Goal: Transaction & Acquisition: Download file/media

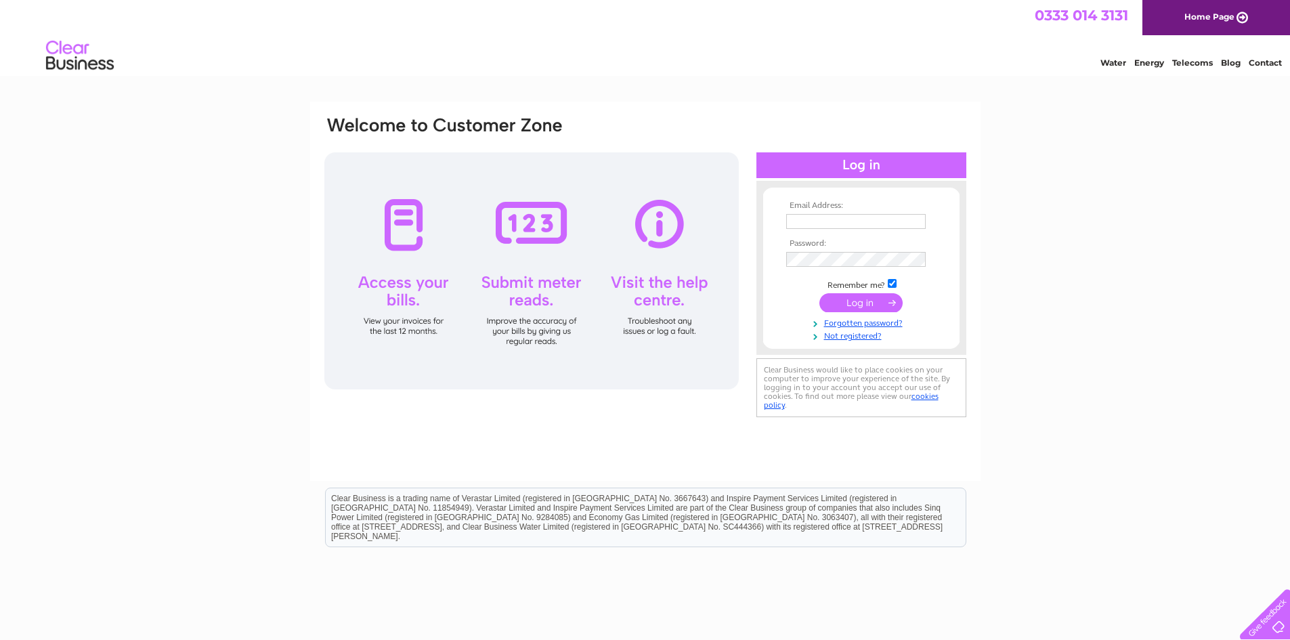
type input "info@casuallyscootering.com"
click at [858, 300] on input "submit" at bounding box center [861, 302] width 83 height 19
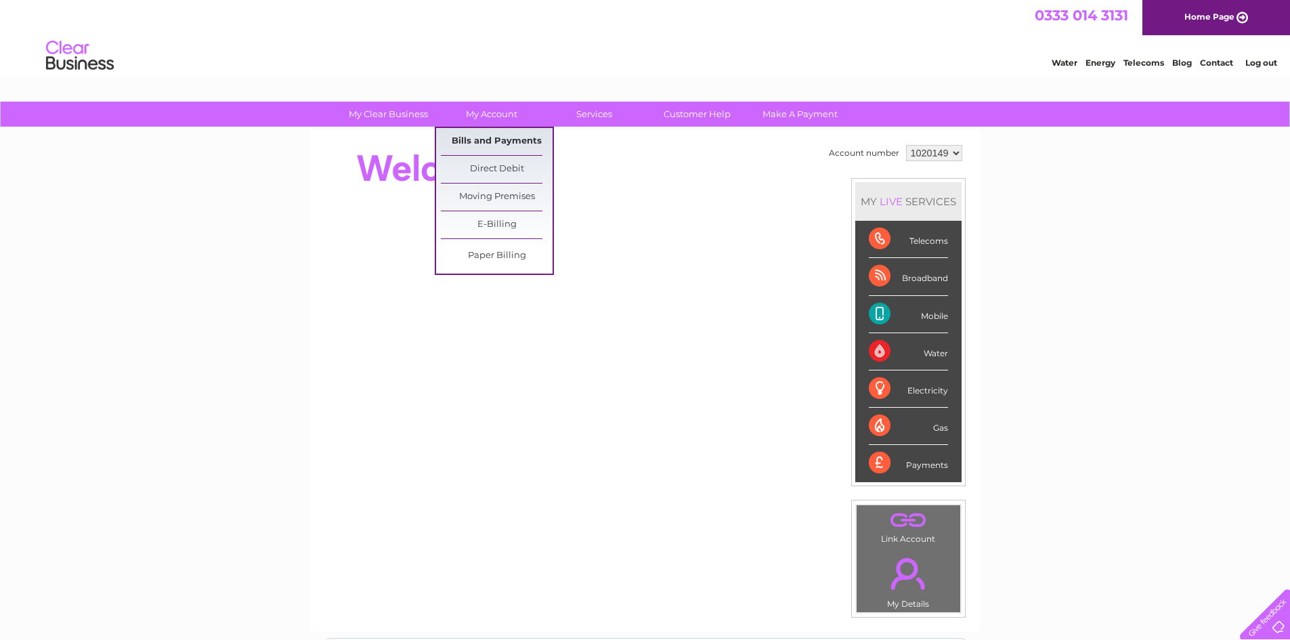
click at [499, 131] on link "Bills and Payments" at bounding box center [497, 141] width 112 height 27
click at [496, 135] on link "Bills and Payments" at bounding box center [497, 141] width 112 height 27
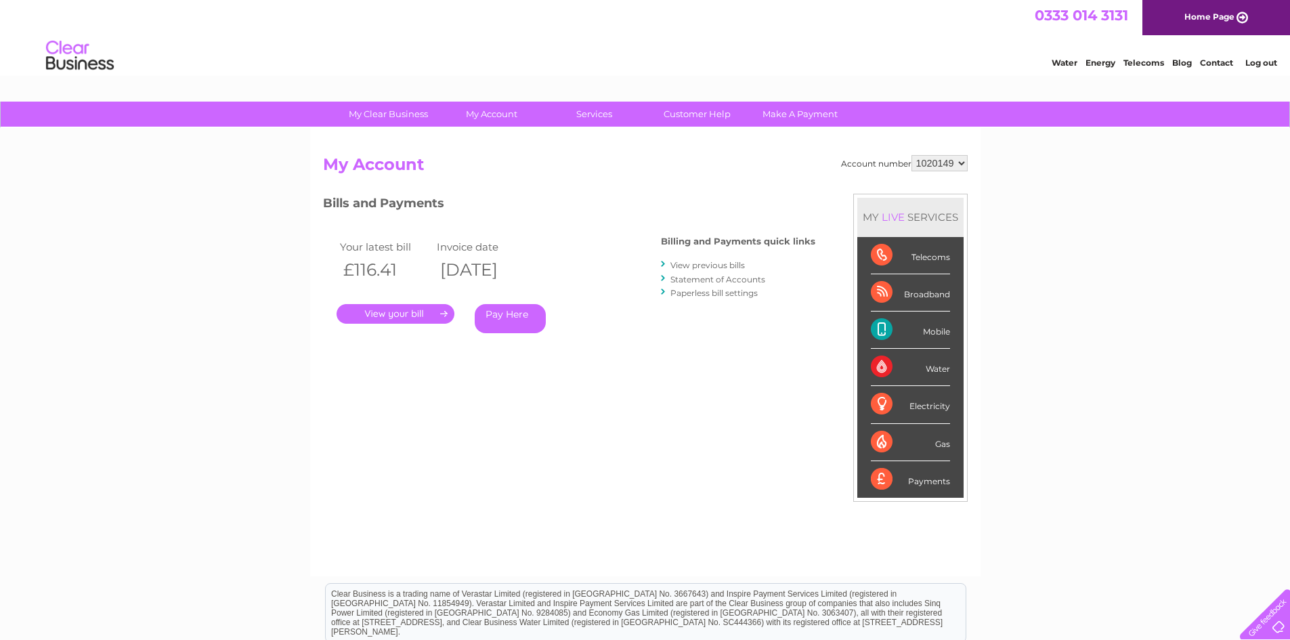
click at [380, 310] on link "." at bounding box center [396, 314] width 118 height 20
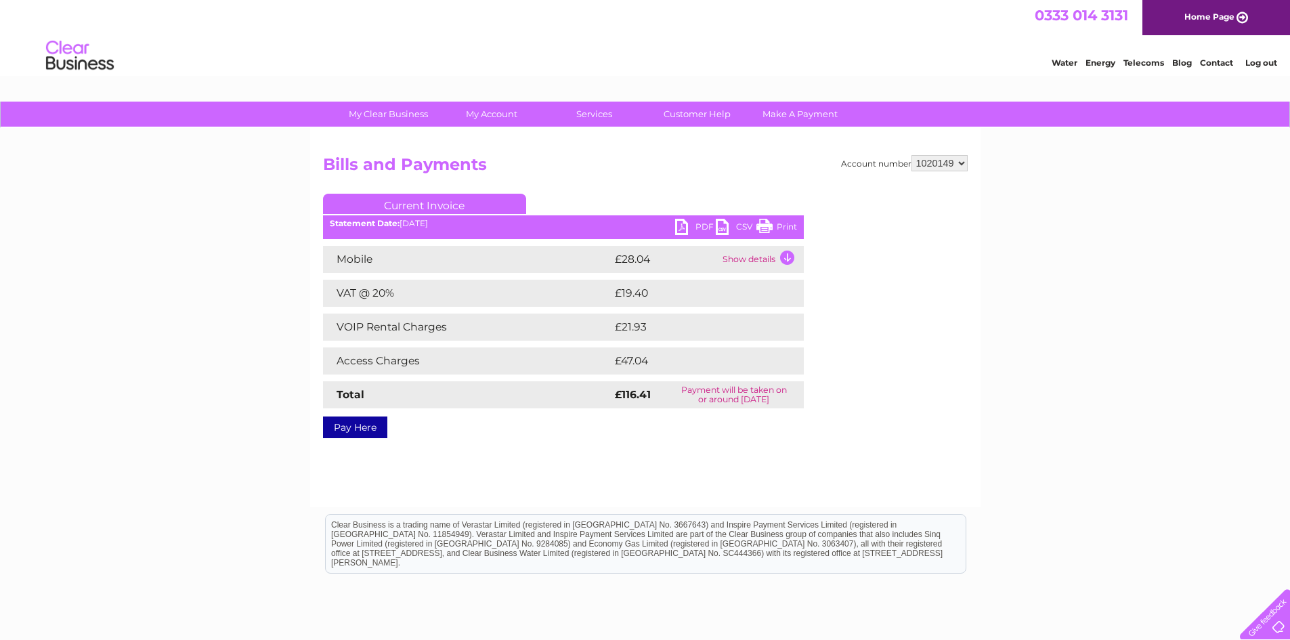
click at [678, 223] on link "PDF" at bounding box center [695, 229] width 41 height 20
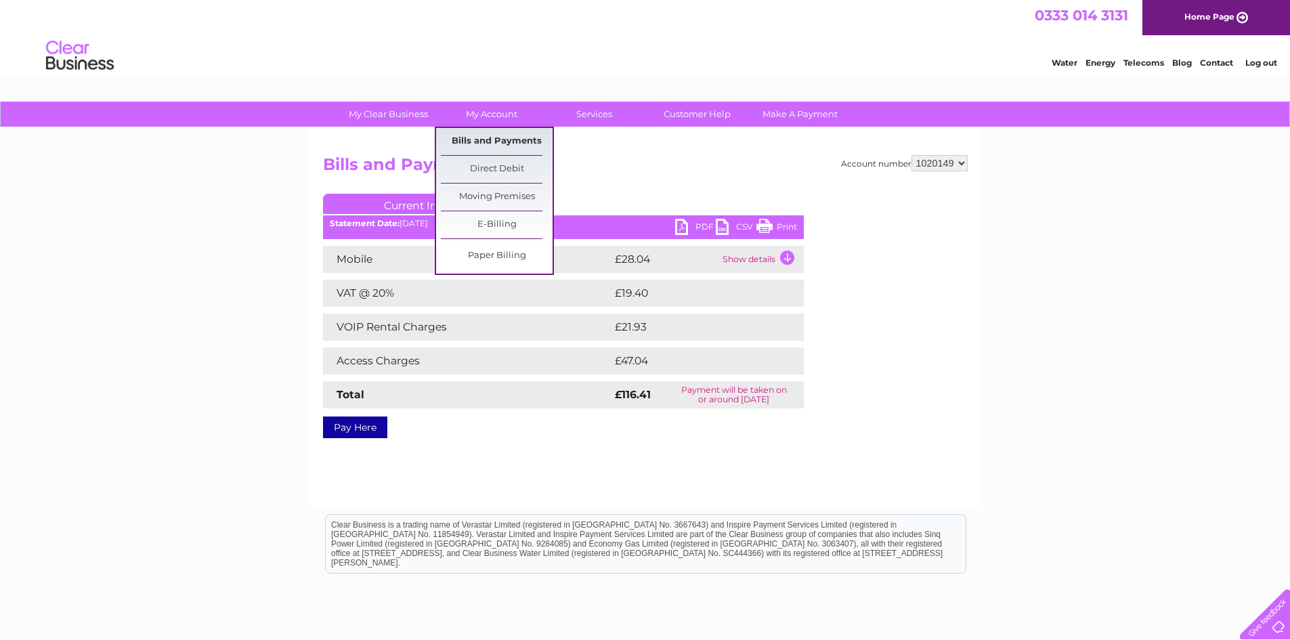
click at [486, 142] on link "Bills and Payments" at bounding box center [497, 141] width 112 height 27
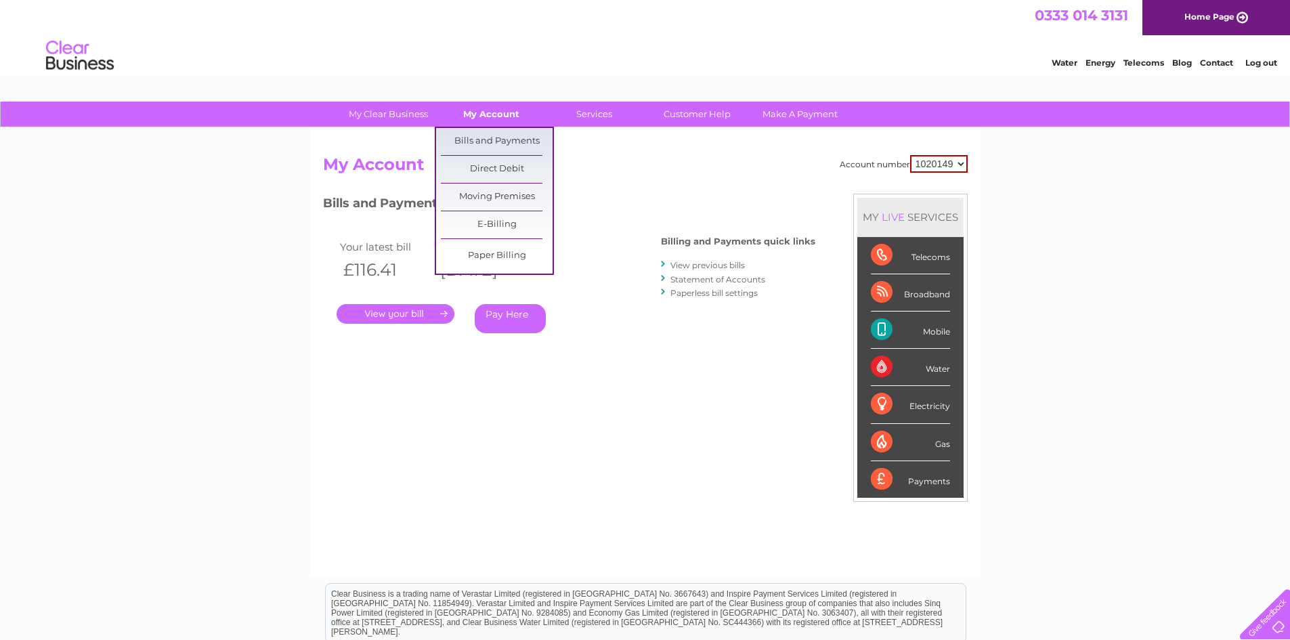
click at [490, 121] on link "My Account" at bounding box center [492, 114] width 112 height 25
click at [497, 108] on link "My Account" at bounding box center [492, 114] width 112 height 25
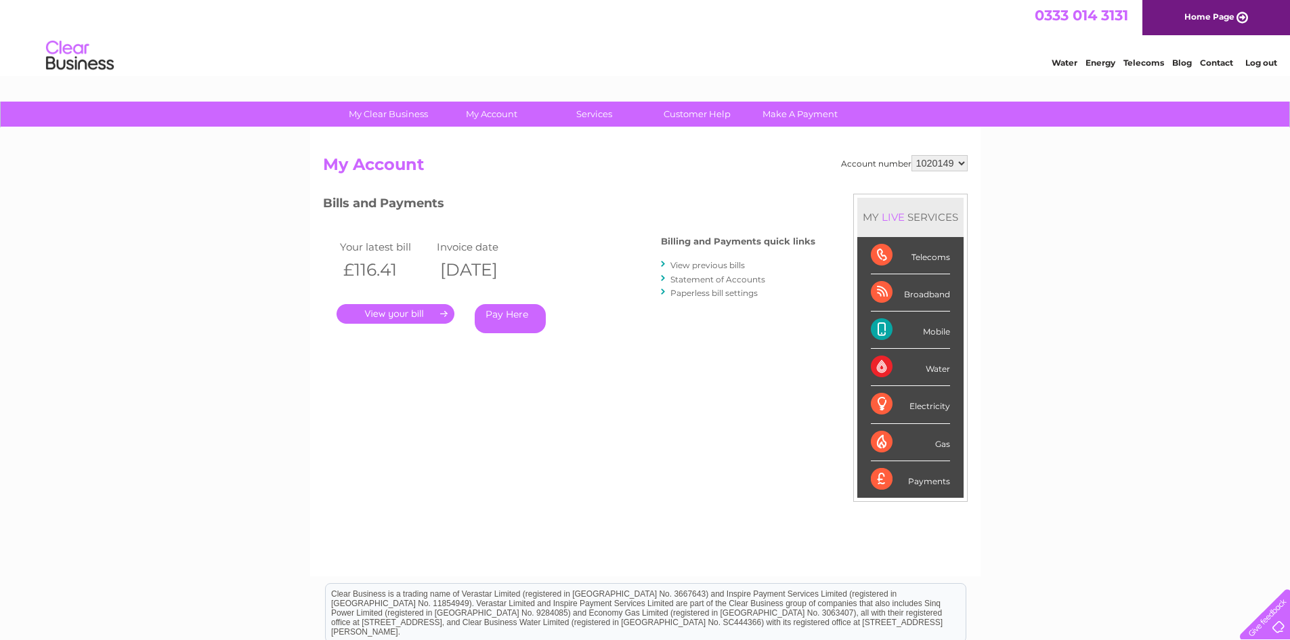
click at [415, 314] on link "." at bounding box center [396, 314] width 118 height 20
